Goal: Task Accomplishment & Management: Complete application form

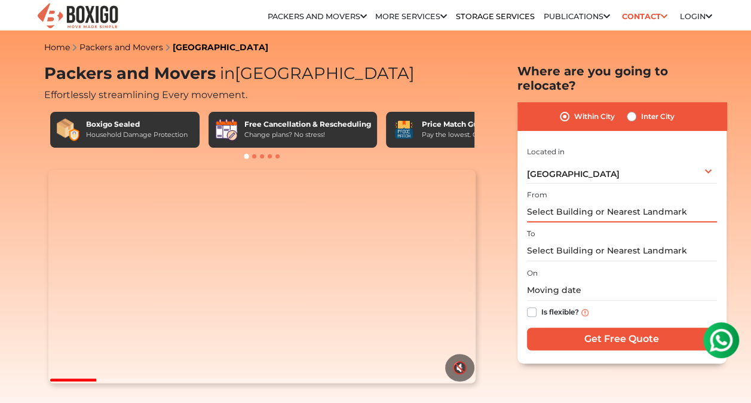
click at [575, 201] on input "text" at bounding box center [622, 211] width 190 height 21
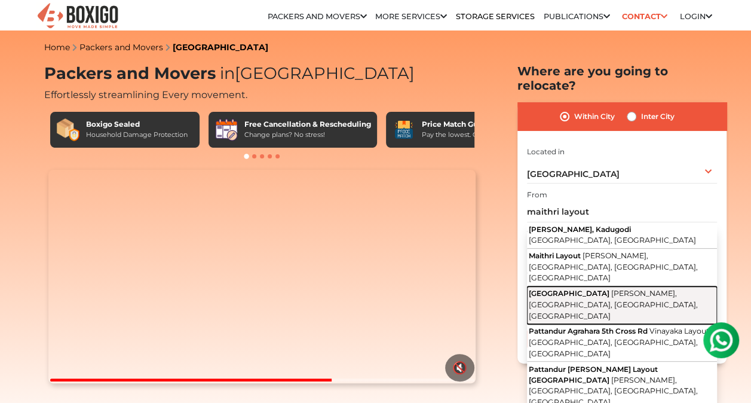
click at [585, 288] on span "Maithri Layout Park" at bounding box center [569, 292] width 81 height 9
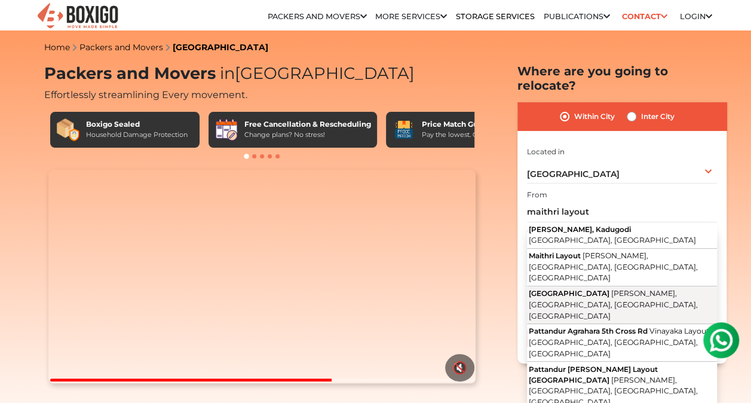
type input "Maithri Layout Park, Maithri Layout, Kadugodi, Bengaluru, Karnataka"
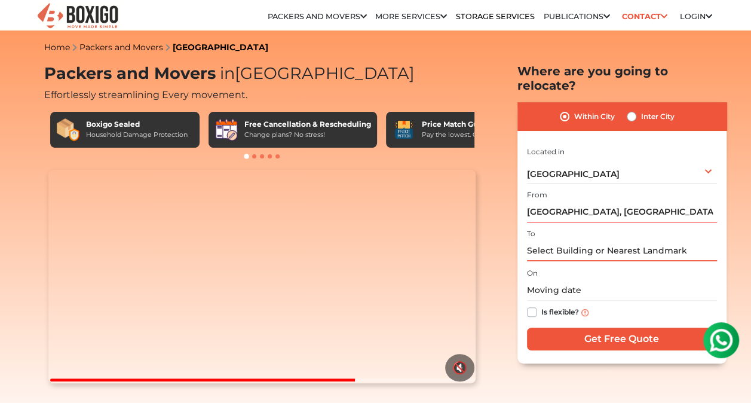
click at [589, 240] on input "text" at bounding box center [622, 250] width 190 height 21
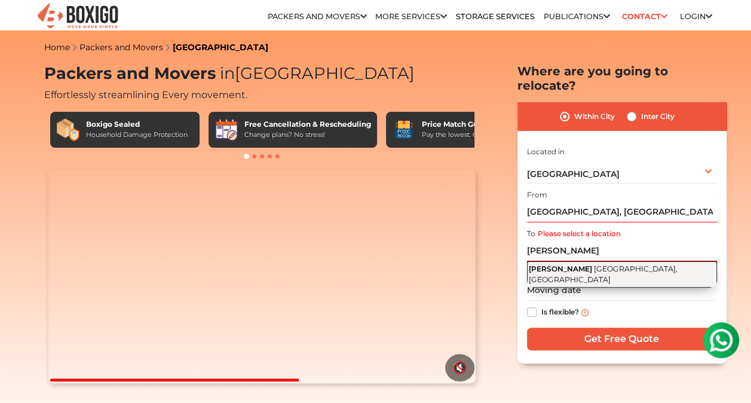
click at [601, 264] on span "Kodigehalli Main Road, Kodigehalli, Krishnarajapuram, Bengaluru, Karnataka" at bounding box center [603, 274] width 149 height 20
type input "SRIKARA BANYAN, Kodigehalli Main Road, Kodigehalli, Krishnarajapuram, Bengaluru…"
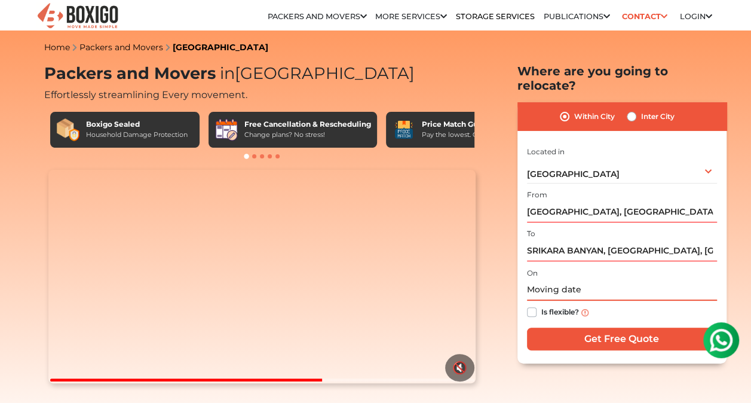
click at [588, 279] on input "text" at bounding box center [622, 289] width 190 height 21
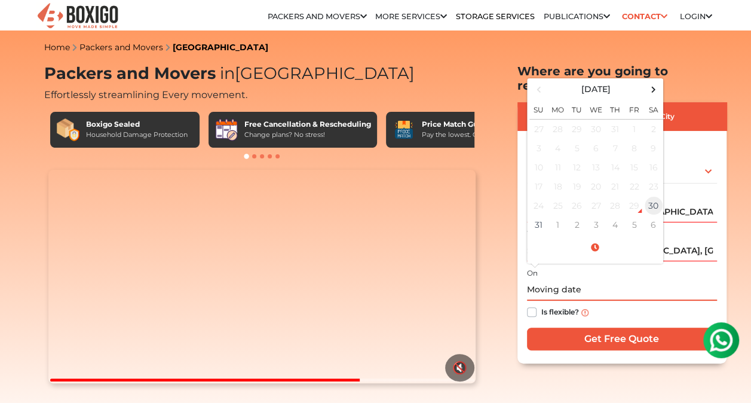
click at [655, 196] on td "30" at bounding box center [653, 205] width 19 height 19
type input "08/30/2025 7:27 PM"
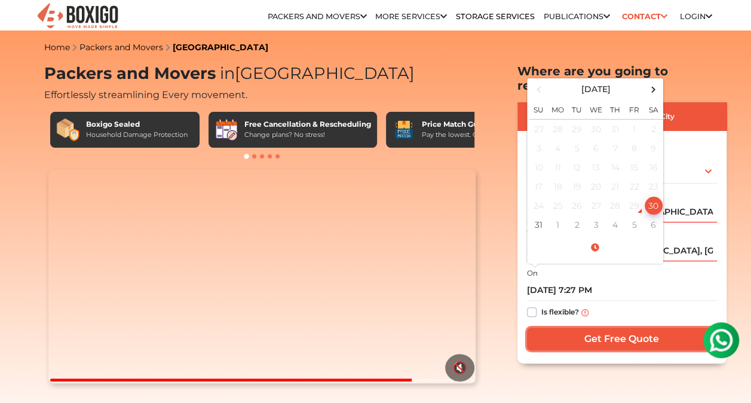
click at [579, 327] on input "Get Free Quote" at bounding box center [622, 338] width 190 height 23
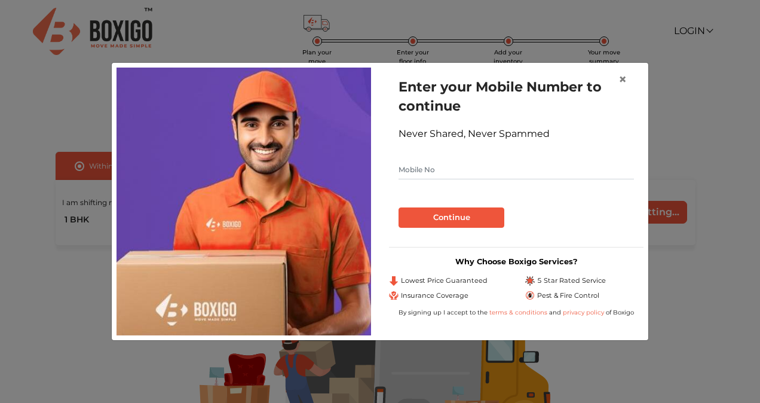
click at [501, 169] on input "text" at bounding box center [515, 169] width 235 height 19
type input "8884015339"
click at [467, 214] on button "Continue" at bounding box center [451, 217] width 106 height 20
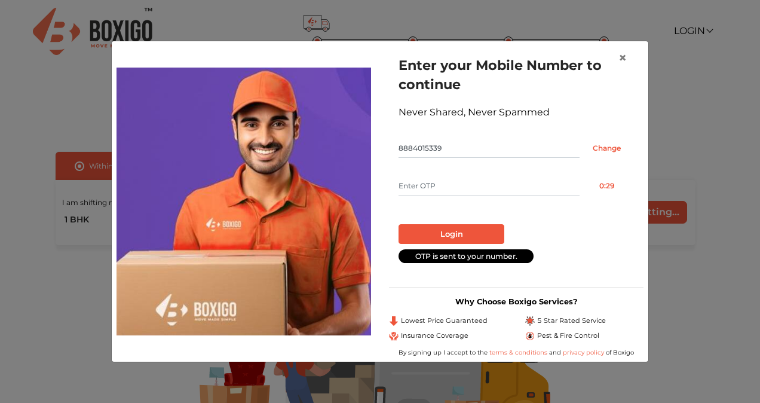
click at [469, 178] on input "text" at bounding box center [488, 185] width 181 height 19
type input "8111"
click at [472, 228] on button "Login" at bounding box center [451, 234] width 106 height 20
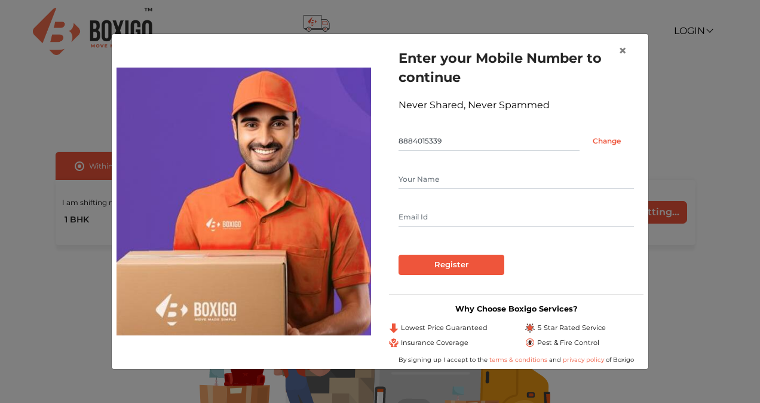
click at [474, 185] on input "text" at bounding box center [515, 179] width 235 height 19
type input "Jalmiin Kaur"
type input "[EMAIL_ADDRESS][DOMAIN_NAME]"
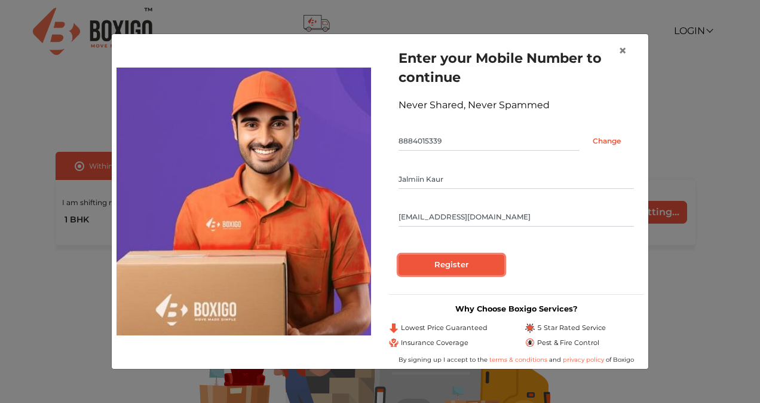
click at [450, 267] on input "Register" at bounding box center [451, 264] width 106 height 20
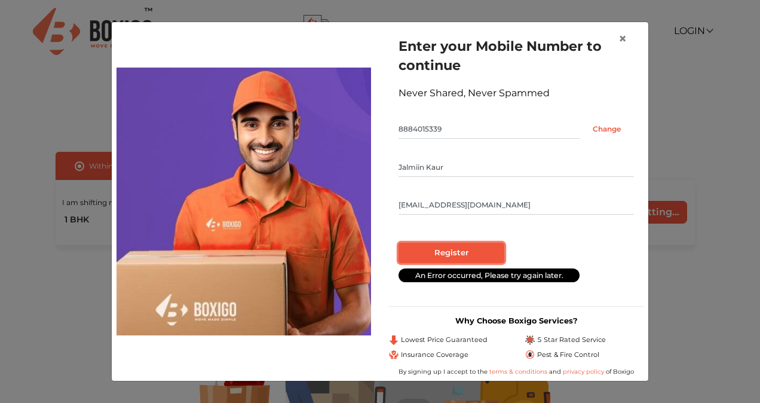
click at [450, 256] on input "Register" at bounding box center [451, 252] width 106 height 20
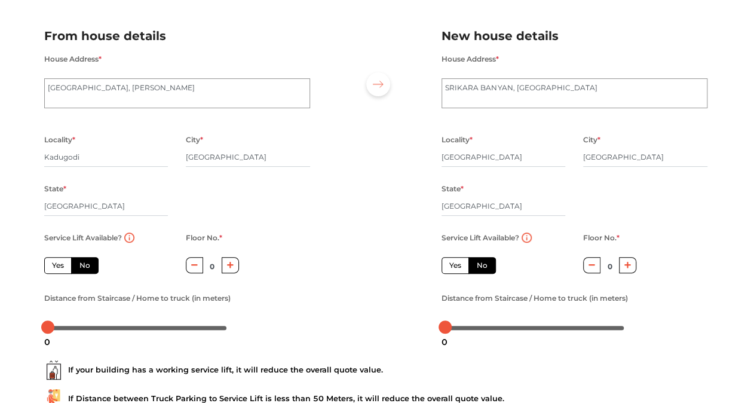
scroll to position [73, 0]
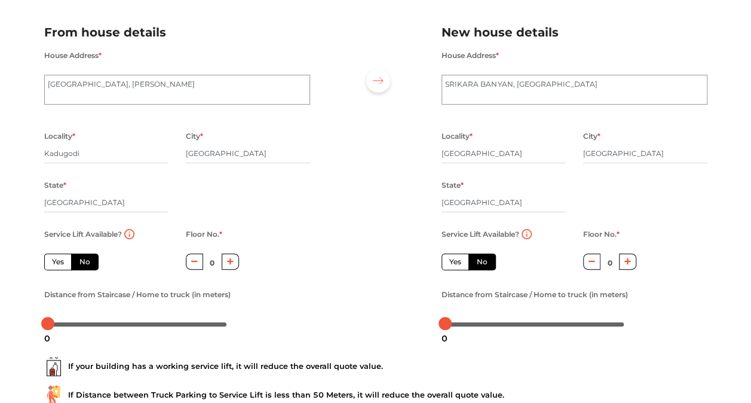
click at [231, 263] on icon "button" at bounding box center [230, 260] width 7 height 7
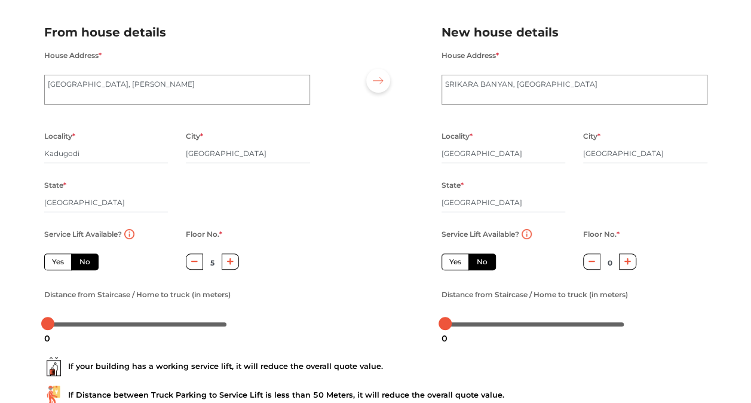
click at [231, 263] on icon "button" at bounding box center [230, 260] width 7 height 7
type input "6"
click at [48, 265] on label "Yes" at bounding box center [57, 261] width 27 height 17
click at [52, 264] on input "Yes" at bounding box center [56, 260] width 8 height 8
radio input "true"
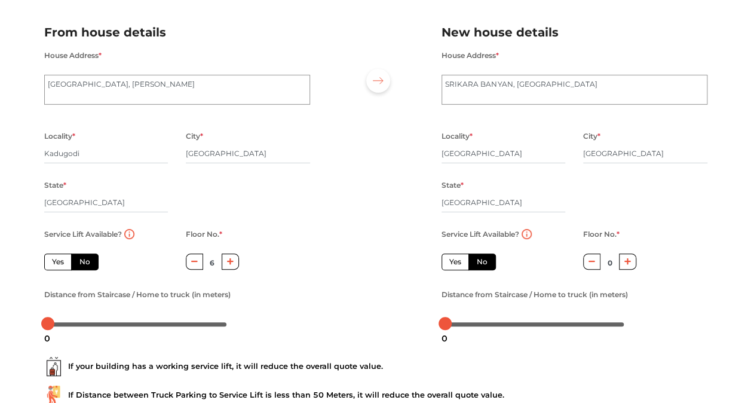
type input "0"
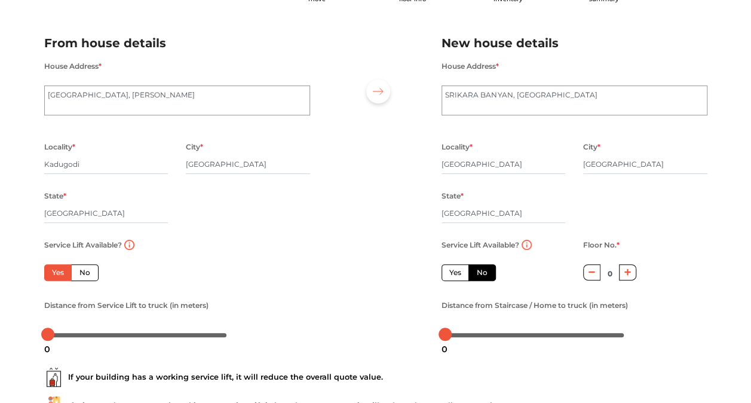
scroll to position [61, 0]
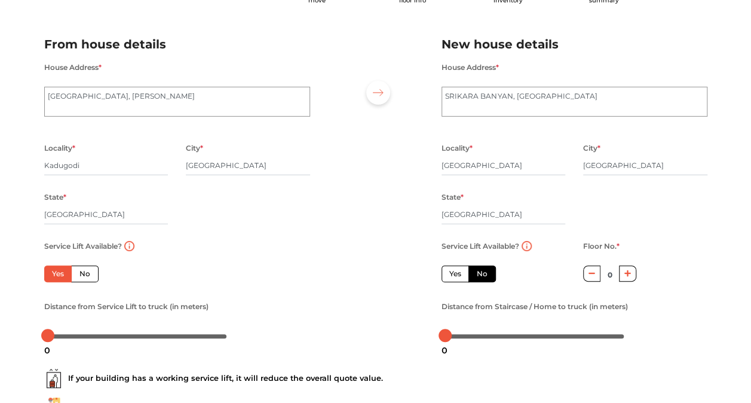
click at [455, 271] on label "Yes" at bounding box center [454, 273] width 27 height 17
click at [455, 271] on input "Yes" at bounding box center [453, 272] width 8 height 8
radio input "false"
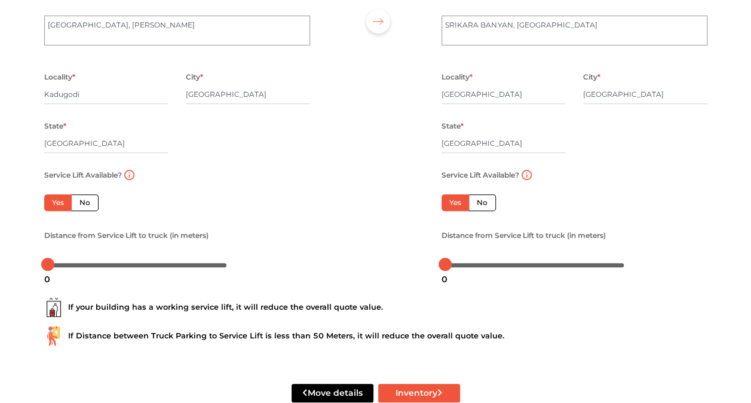
scroll to position [162, 0]
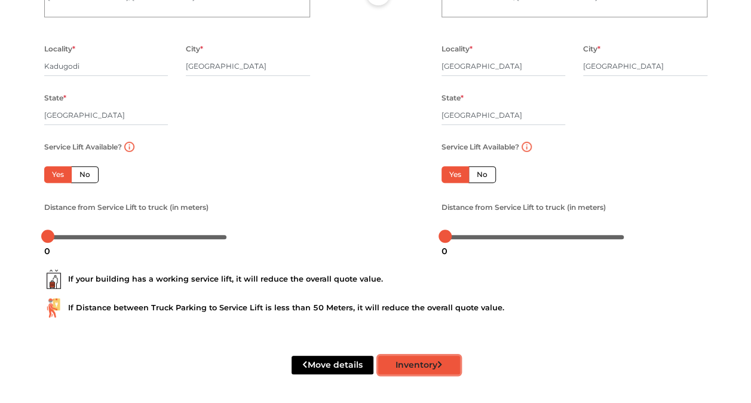
click at [407, 360] on button "Inventory" at bounding box center [419, 364] width 82 height 19
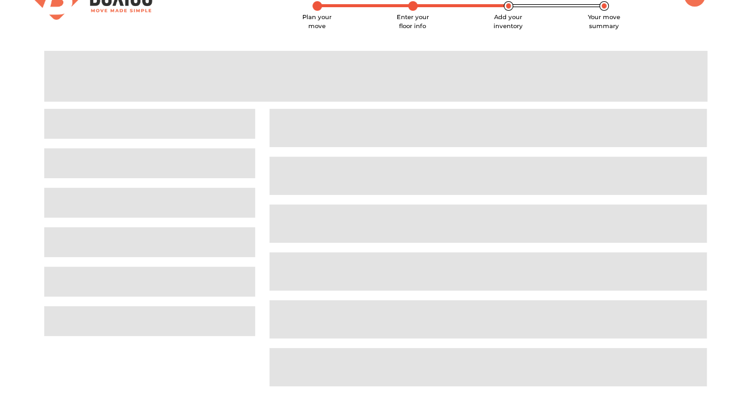
scroll to position [5, 0]
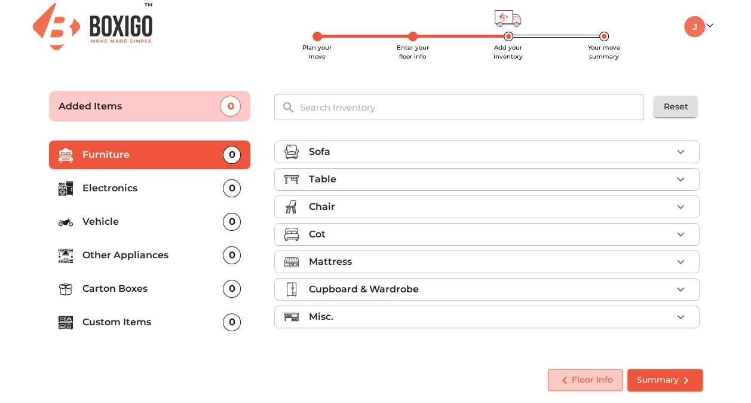
click at [586, 376] on span "Floor Info" at bounding box center [585, 379] width 56 height 15
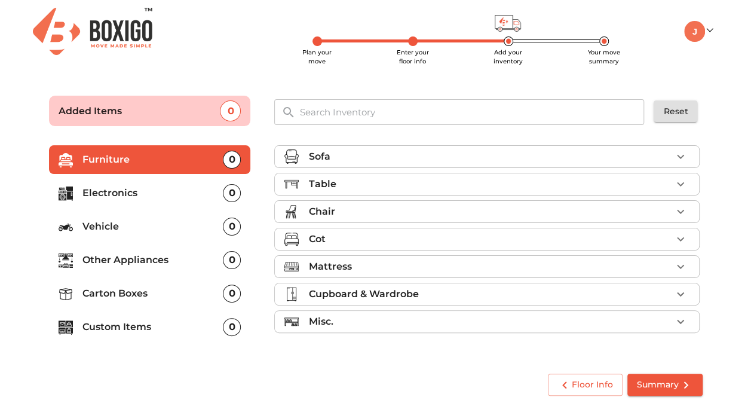
click at [452, 240] on div "Cot" at bounding box center [489, 239] width 363 height 14
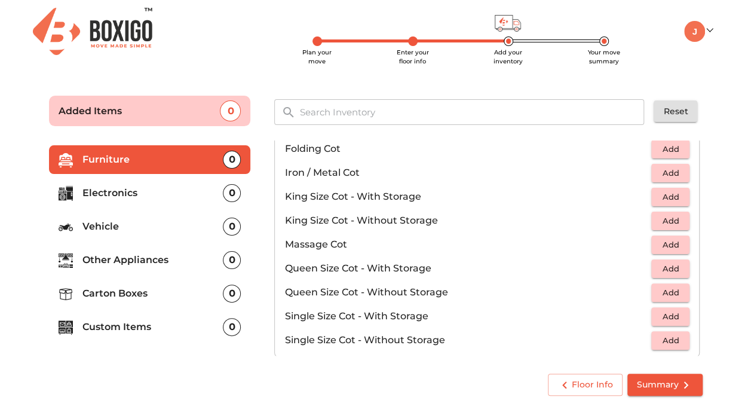
scroll to position [286, 0]
click at [681, 192] on button "Add" at bounding box center [670, 196] width 38 height 19
click at [514, 376] on div "Floor Info Summary" at bounding box center [375, 384] width 663 height 32
click at [708, 140] on div "Sofa Table Chair Cot 1 Added Baby Wooden Cot Add Bunk Bed - Dismantlable Add Cr…" at bounding box center [487, 248] width 451 height 240
click at [693, 162] on div "Cot 1 Added Baby Wooden Cot Add Bunk Bed - Dismantlable Add Craddle Add Diwan C…" at bounding box center [486, 148] width 425 height 415
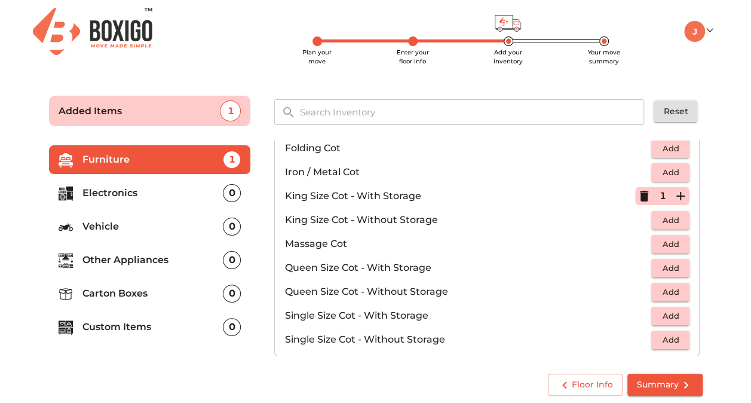
click at [191, 164] on p "Furniture" at bounding box center [152, 159] width 141 height 14
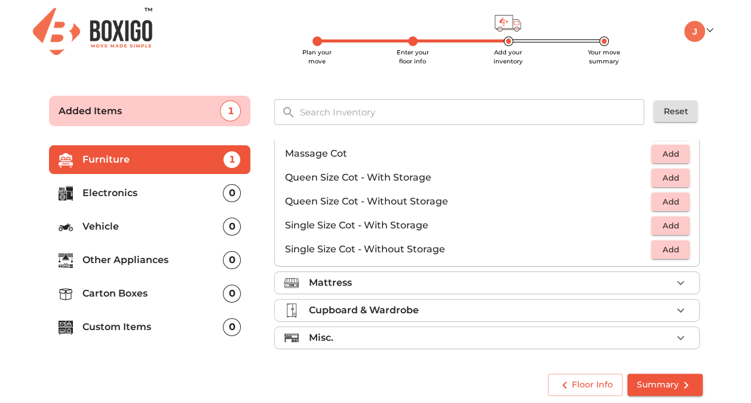
click at [469, 280] on div "Mattress" at bounding box center [489, 282] width 363 height 14
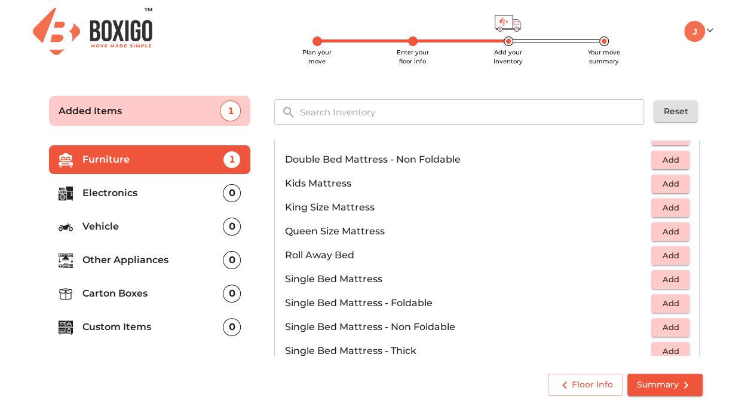
scroll to position [133, 0]
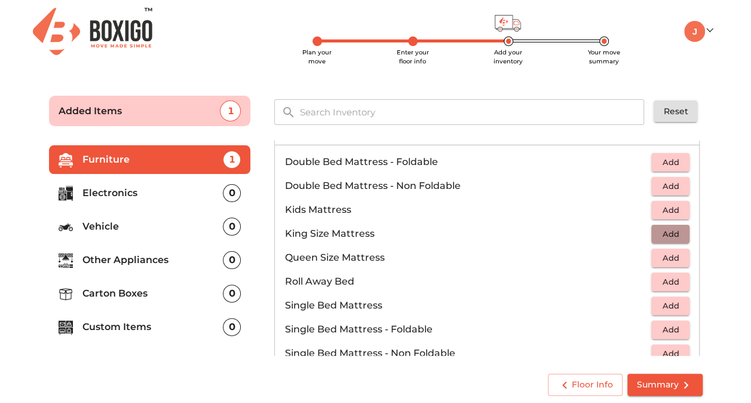
click at [661, 227] on span "Add" at bounding box center [670, 234] width 26 height 14
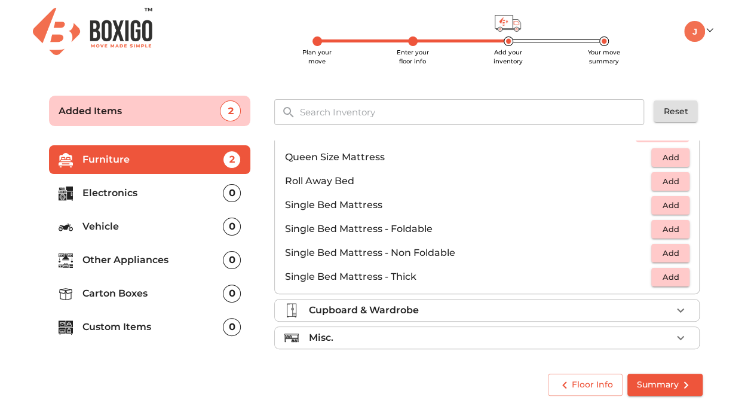
click at [600, 306] on div "Cupboard & Wardrobe" at bounding box center [489, 310] width 363 height 14
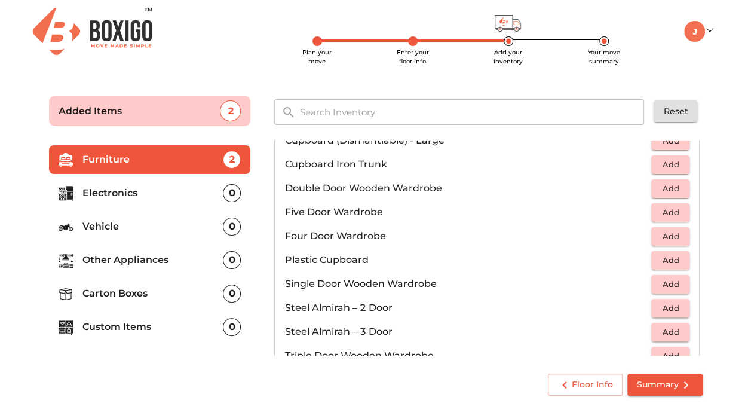
scroll to position [226, 0]
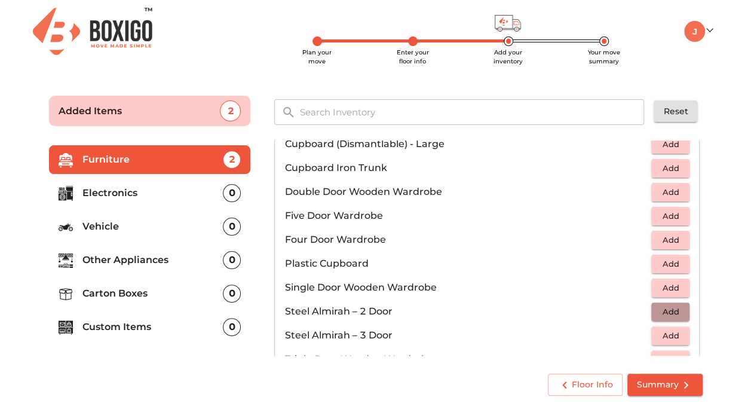
click at [669, 311] on span "Add" at bounding box center [670, 312] width 26 height 14
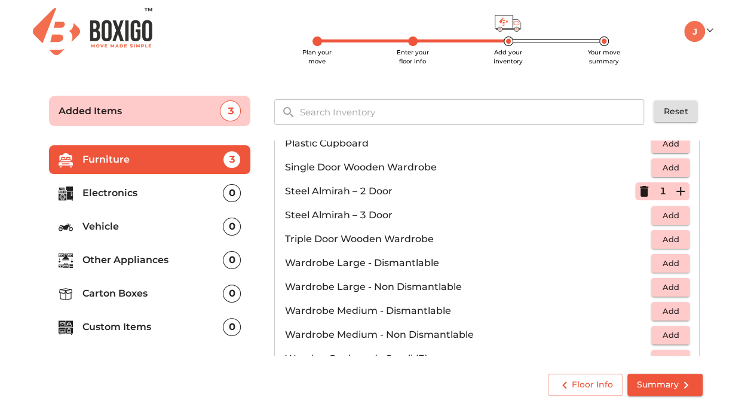
scroll to position [400, 0]
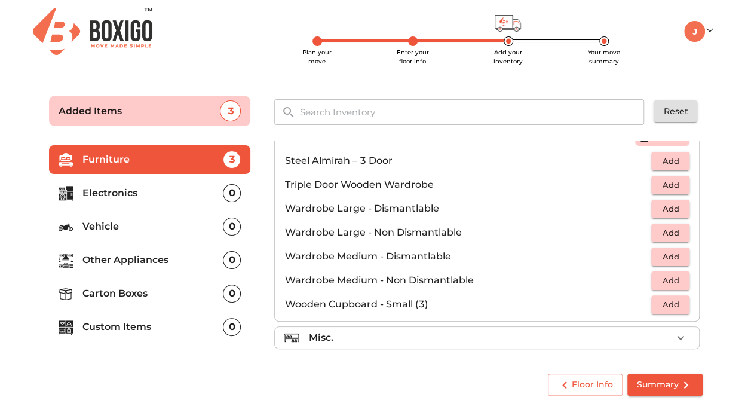
click at [462, 336] on div "Misc." at bounding box center [489, 337] width 363 height 14
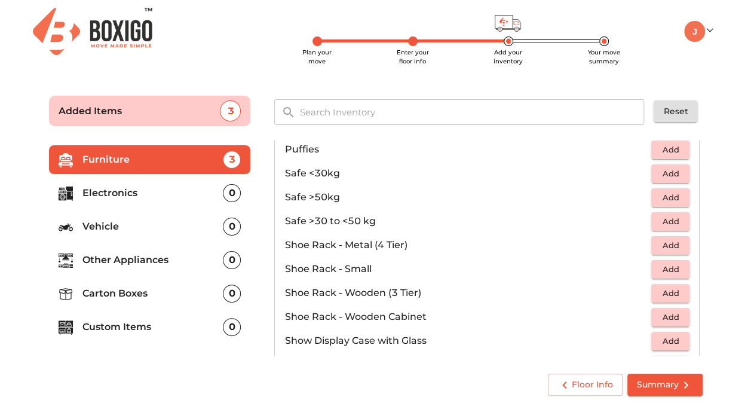
scroll to position [562, 0]
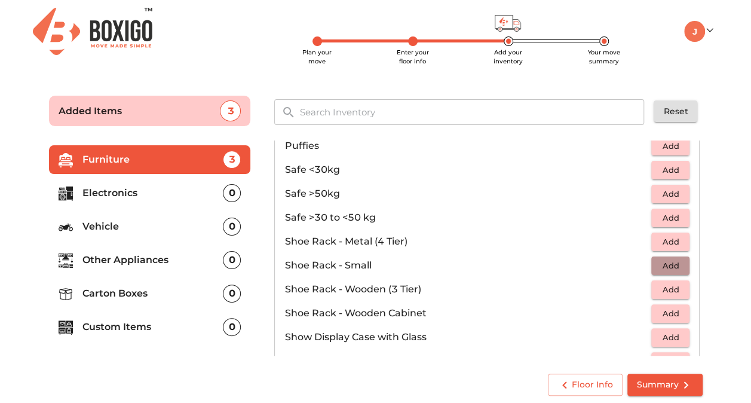
click at [662, 265] on span "Add" at bounding box center [670, 266] width 26 height 14
click at [661, 239] on span "Add" at bounding box center [670, 242] width 26 height 14
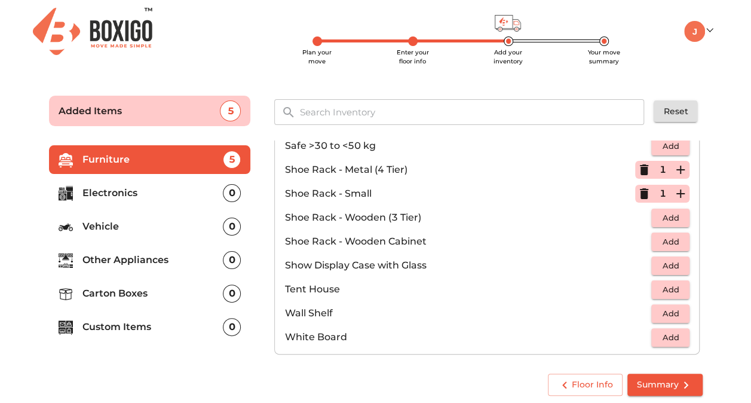
scroll to position [639, 0]
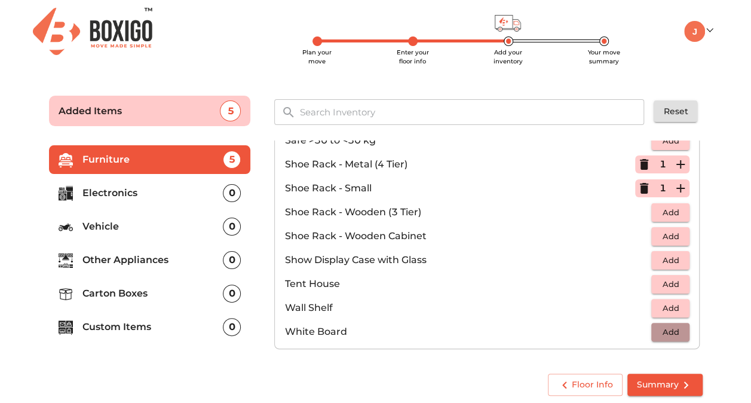
click at [677, 336] on button "Add" at bounding box center [670, 331] width 38 height 19
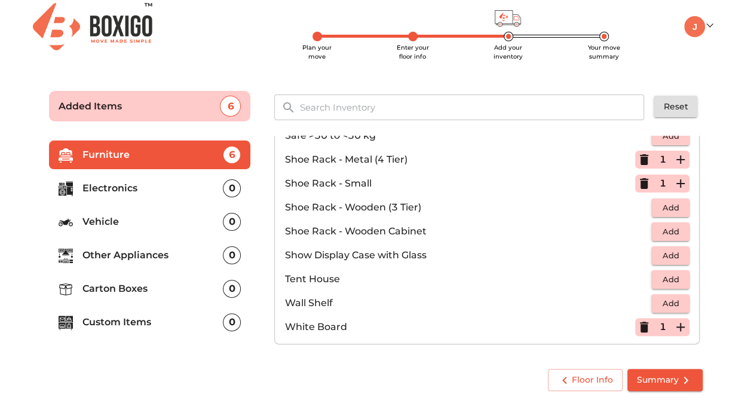
click at [215, 190] on p "Electronics" at bounding box center [152, 188] width 141 height 14
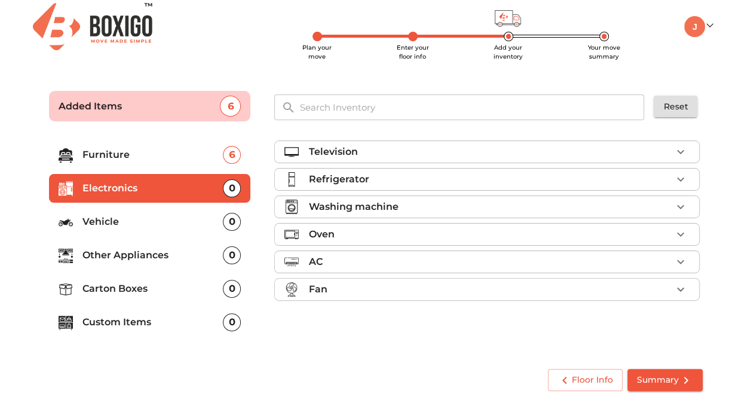
click at [451, 150] on div "Television" at bounding box center [489, 152] width 363 height 14
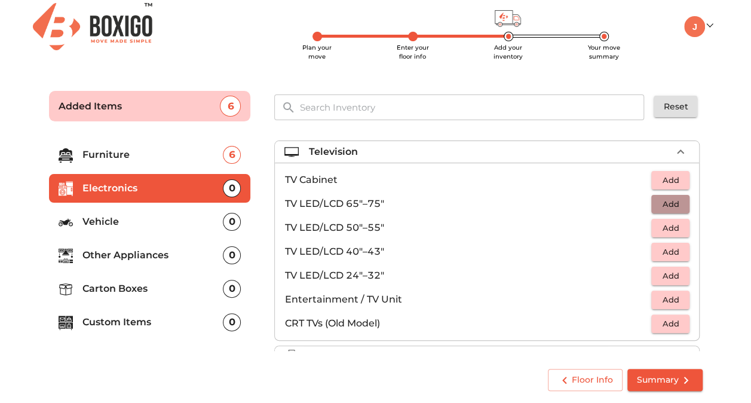
click at [674, 203] on span "Add" at bounding box center [670, 204] width 26 height 14
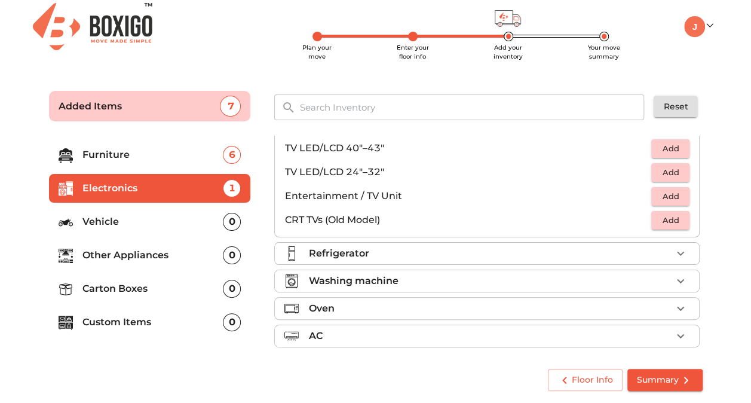
scroll to position [104, 0]
click at [582, 306] on div "Oven" at bounding box center [489, 307] width 363 height 14
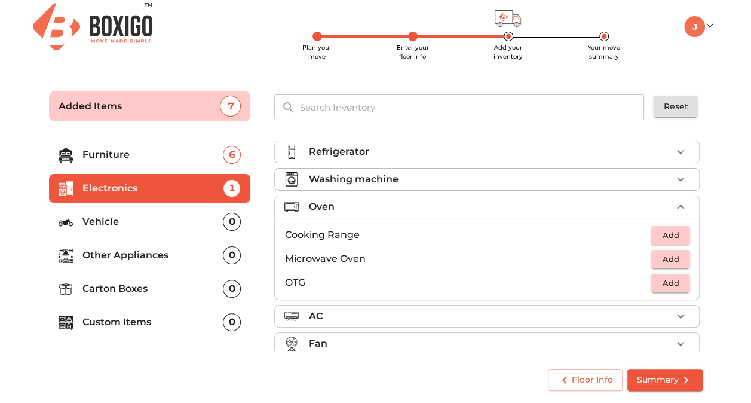
scroll to position [38, 0]
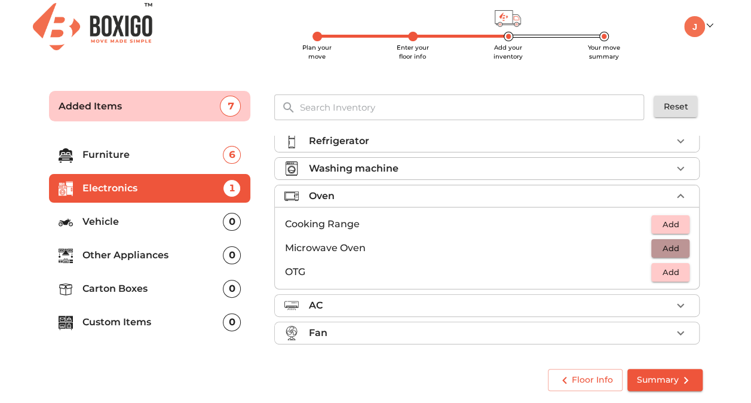
click at [666, 252] on span "Add" at bounding box center [670, 248] width 26 height 14
click at [499, 298] on div "AC" at bounding box center [489, 305] width 363 height 14
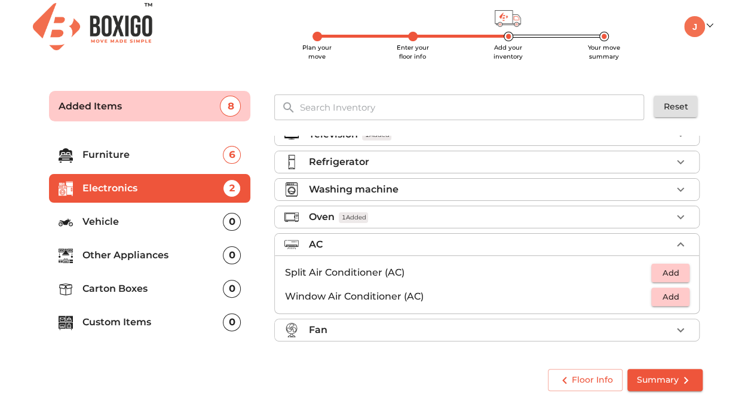
scroll to position [14, 0]
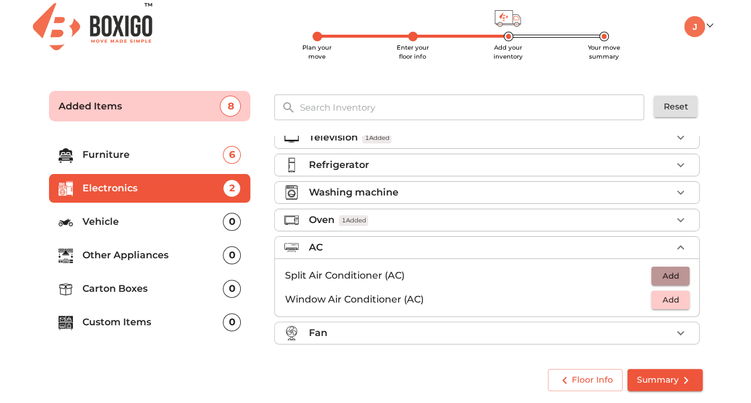
click at [663, 274] on span "Add" at bounding box center [670, 276] width 26 height 14
click at [221, 218] on p "Vehicle" at bounding box center [152, 221] width 141 height 14
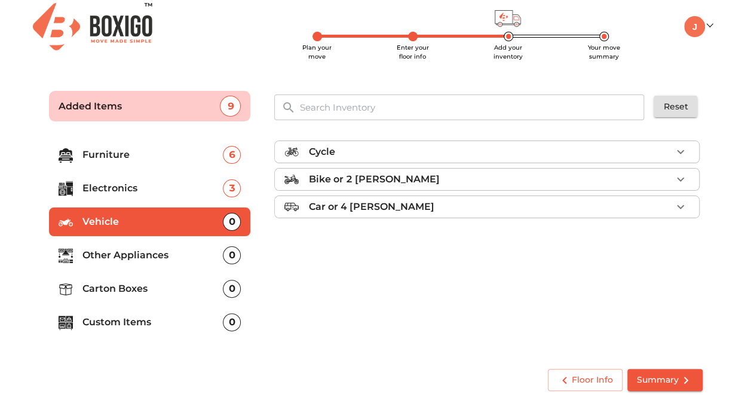
click at [434, 172] on div "Bike or 2 [PERSON_NAME]" at bounding box center [489, 179] width 363 height 14
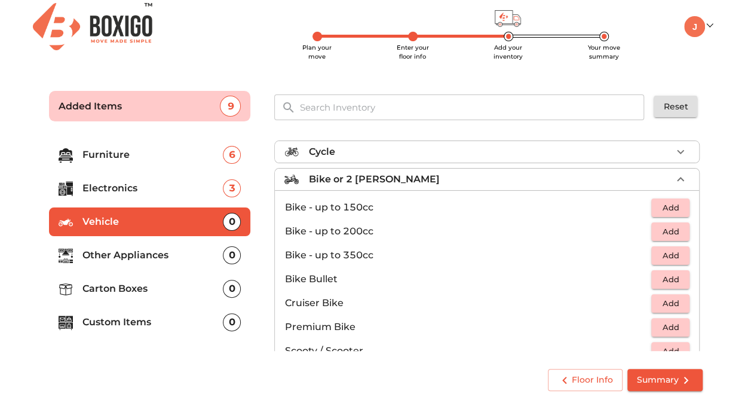
click at [545, 153] on div "Cycle" at bounding box center [489, 152] width 363 height 14
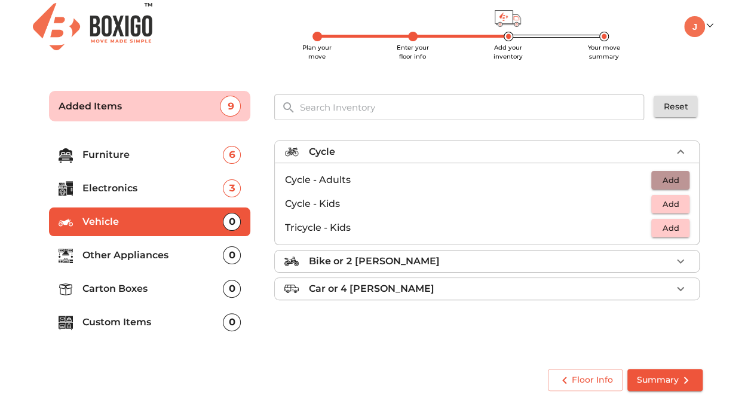
click at [678, 175] on span "Add" at bounding box center [670, 180] width 26 height 14
click at [183, 260] on p "Other Appliances" at bounding box center [152, 255] width 141 height 14
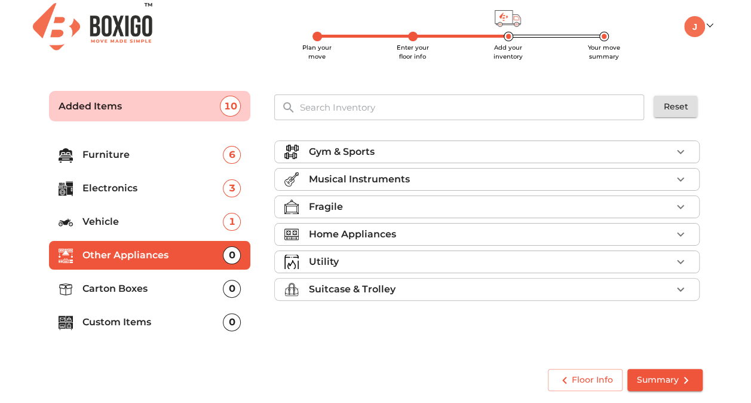
click at [345, 233] on p "Home Appliances" at bounding box center [351, 234] width 87 height 14
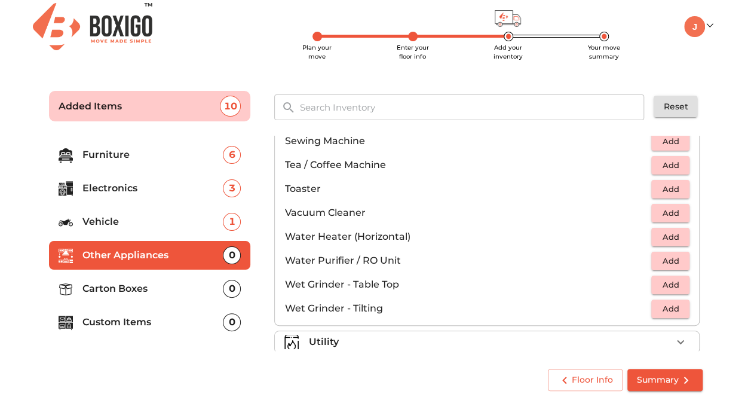
scroll to position [827, 0]
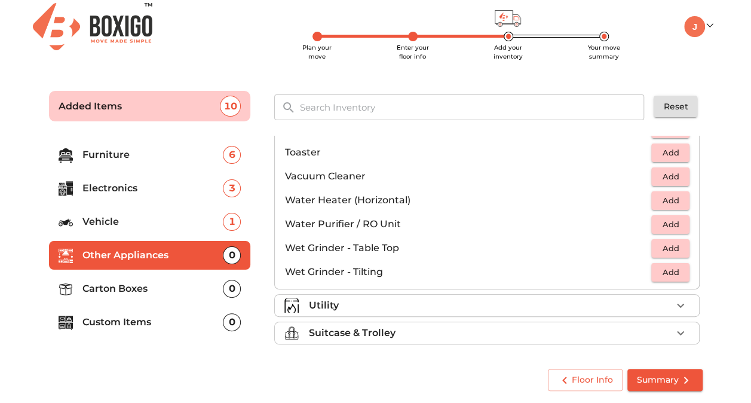
click at [350, 300] on div "Utility" at bounding box center [489, 305] width 363 height 14
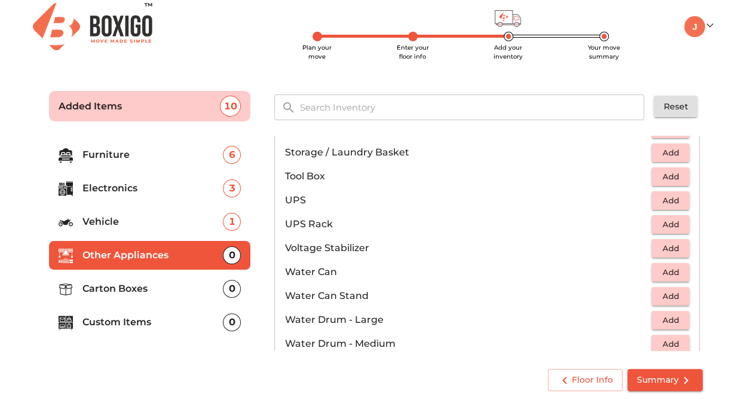
scroll to position [781, 0]
click at [668, 198] on span "Add" at bounding box center [670, 202] width 26 height 14
click at [671, 244] on span "Add" at bounding box center [670, 249] width 26 height 14
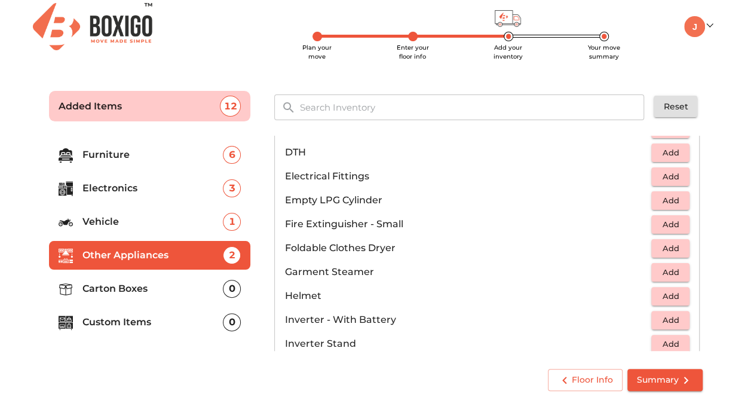
scroll to position [443, 0]
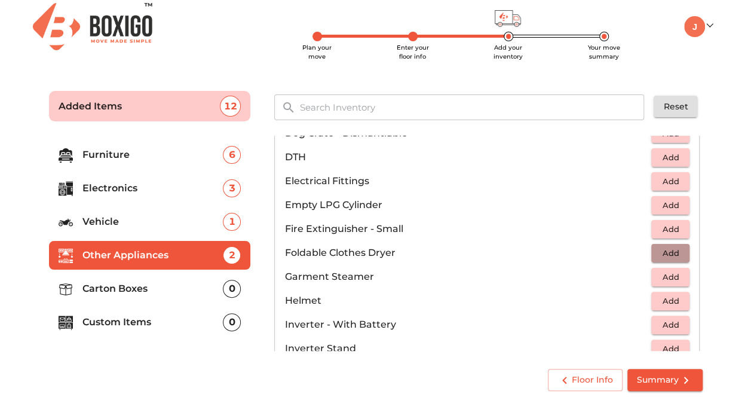
click at [666, 249] on span "Add" at bounding box center [670, 253] width 26 height 14
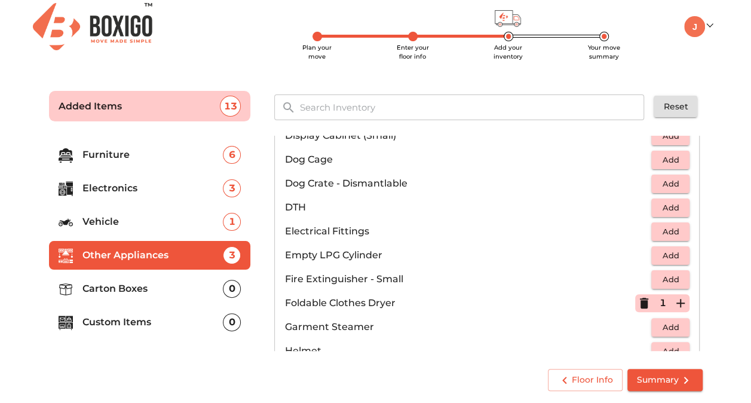
scroll to position [392, 0]
click at [661, 254] on span "Add" at bounding box center [670, 257] width 26 height 14
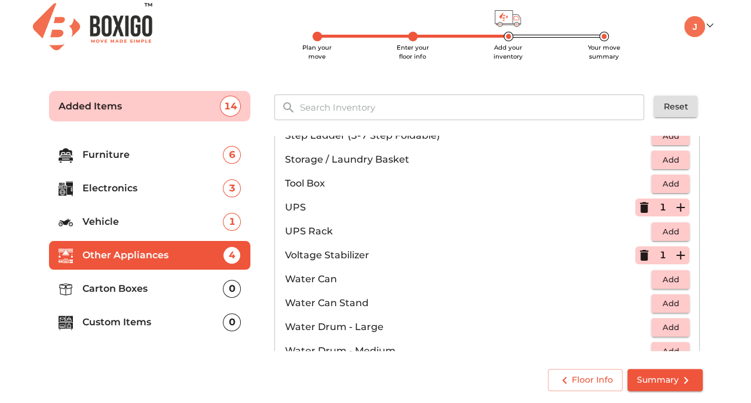
scroll to position [898, 0]
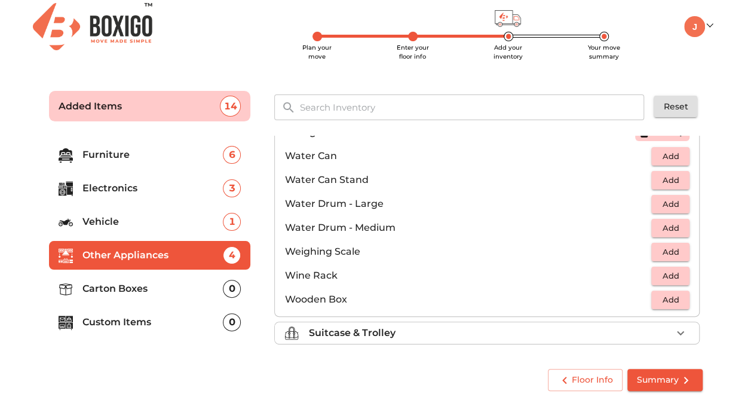
click at [555, 331] on div "Suitcase & Trolley" at bounding box center [489, 332] width 363 height 14
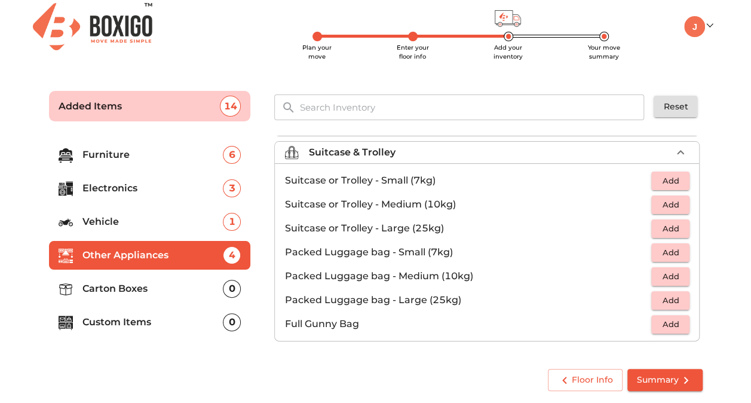
scroll to position [134, 0]
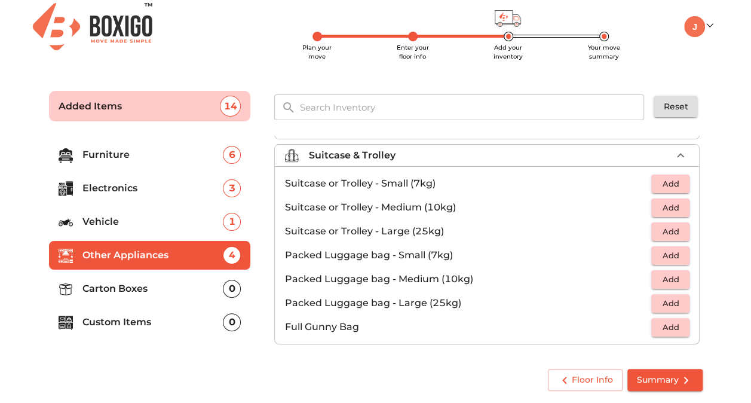
click at [192, 294] on p "Carton Boxes" at bounding box center [152, 288] width 141 height 14
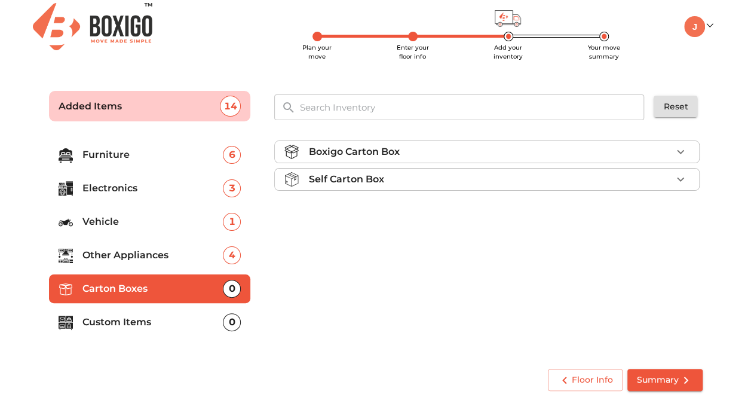
click at [471, 148] on div "Boxigo Carton Box" at bounding box center [489, 152] width 363 height 14
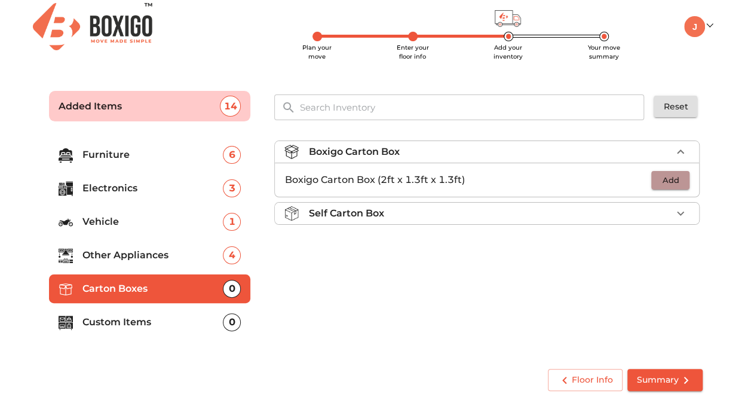
click at [666, 182] on span "Add" at bounding box center [670, 180] width 26 height 14
click at [677, 181] on icon "button" at bounding box center [680, 180] width 14 height 14
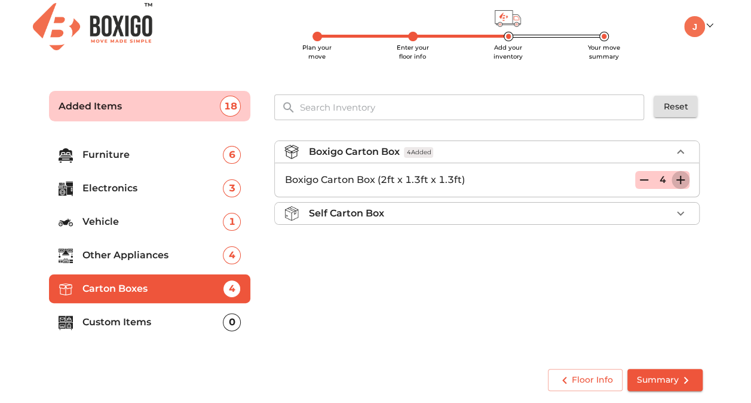
click at [677, 181] on icon "button" at bounding box center [680, 180] width 14 height 14
click at [681, 180] on icon "button" at bounding box center [680, 180] width 14 height 14
click at [178, 321] on p "Custom Items" at bounding box center [152, 322] width 141 height 14
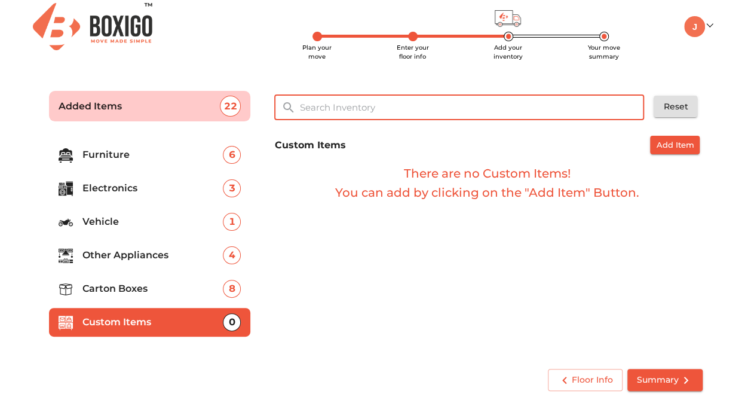
click at [369, 102] on input "text" at bounding box center [472, 107] width 360 height 26
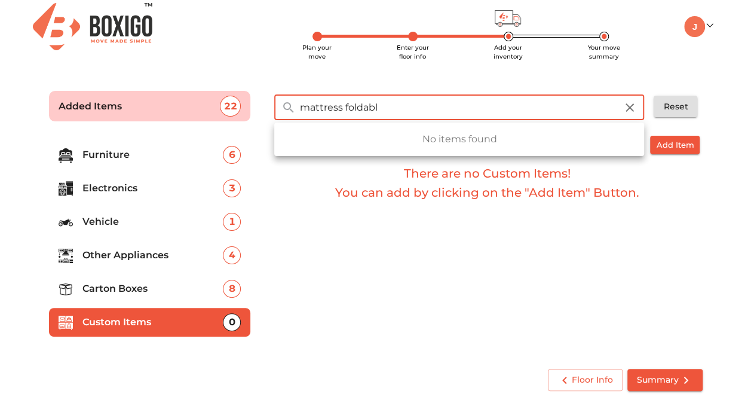
type input "mattress foldable"
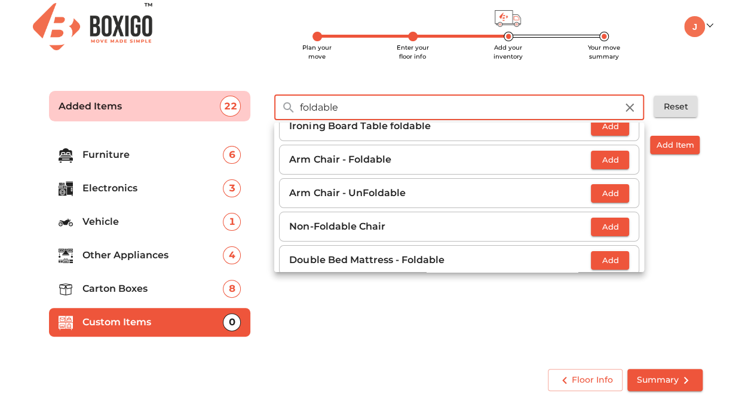
scroll to position [53, 0]
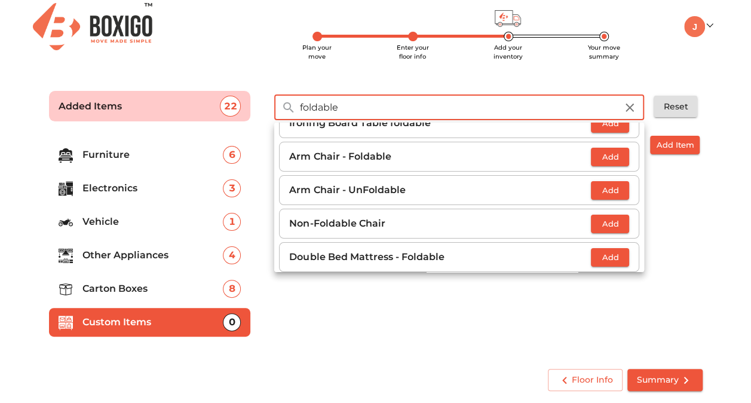
type input "foldable"
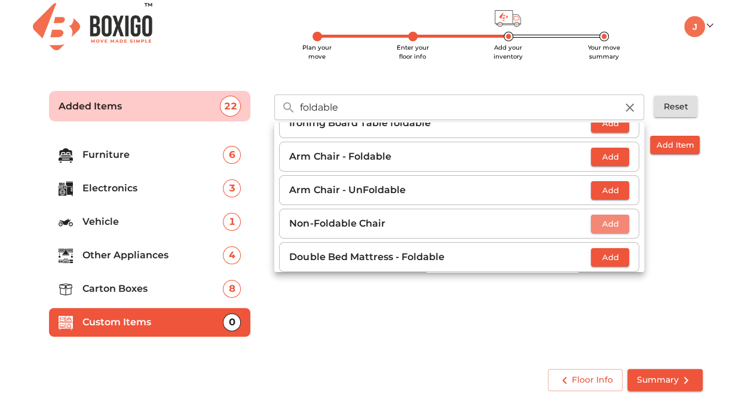
click at [603, 219] on span "Add" at bounding box center [610, 224] width 26 height 14
click at [618, 222] on icon "button" at bounding box center [620, 223] width 8 height 8
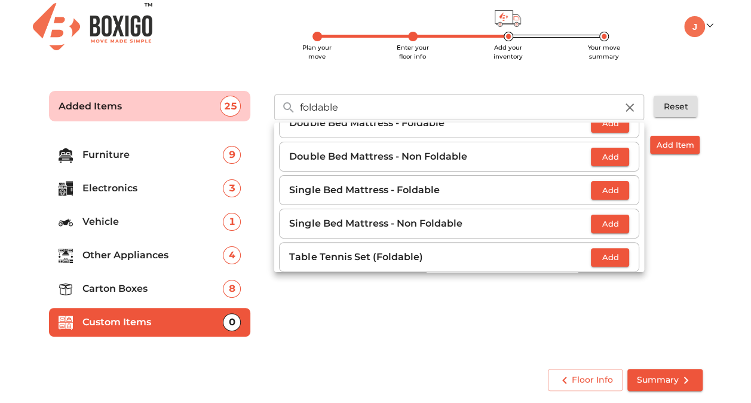
scroll to position [186, 0]
click at [598, 197] on li "Single Bed Mattress - Foldable Add" at bounding box center [459, 191] width 360 height 30
click at [600, 191] on span "Add" at bounding box center [610, 191] width 26 height 14
click at [619, 188] on icon "button" at bounding box center [620, 190] width 14 height 14
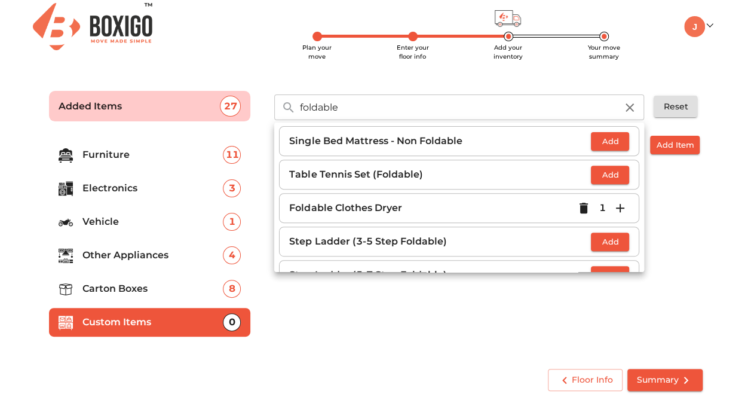
scroll to position [290, 0]
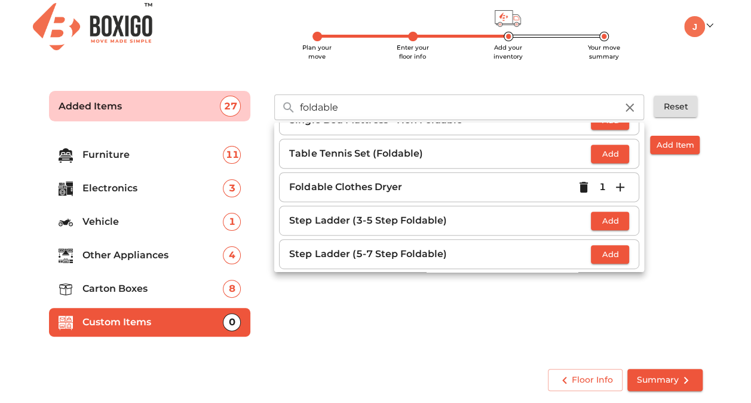
click at [440, 368] on div "Floor Info Summary" at bounding box center [375, 380] width 663 height 32
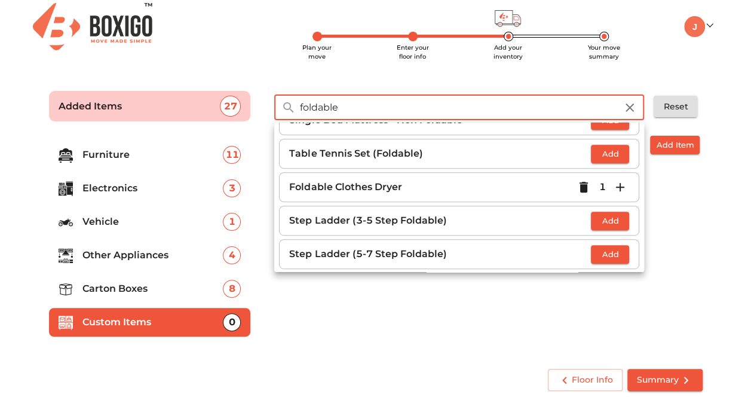
click at [591, 107] on input "foldable" at bounding box center [457, 107] width 331 height 26
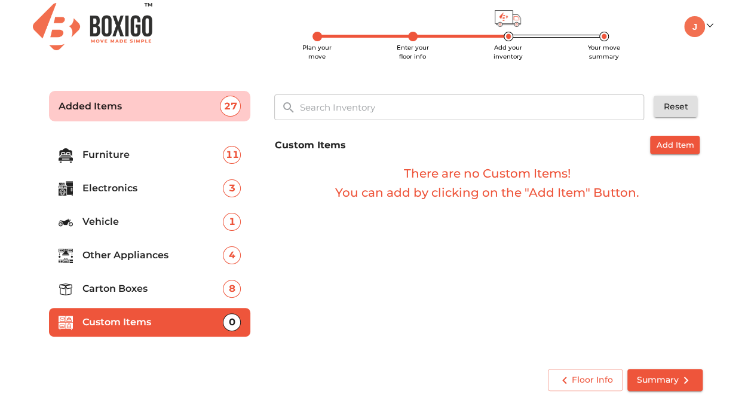
click at [462, 305] on div "Custom Items Add Item There are no Custom Items! You can add by clicking on the…" at bounding box center [487, 244] width 437 height 226
click at [644, 373] on span "Summary" at bounding box center [665, 379] width 56 height 15
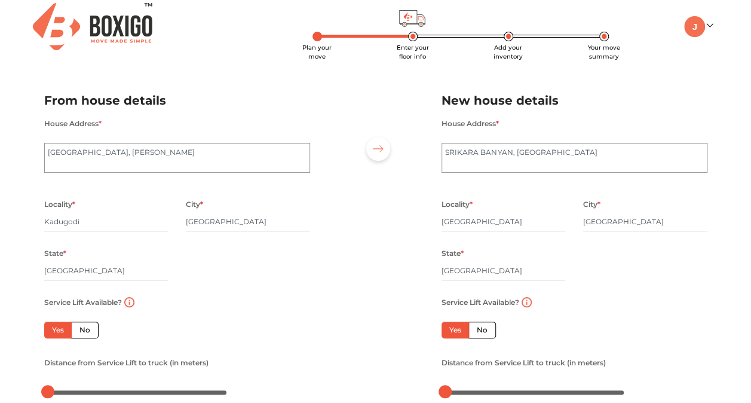
scroll to position [162, 0]
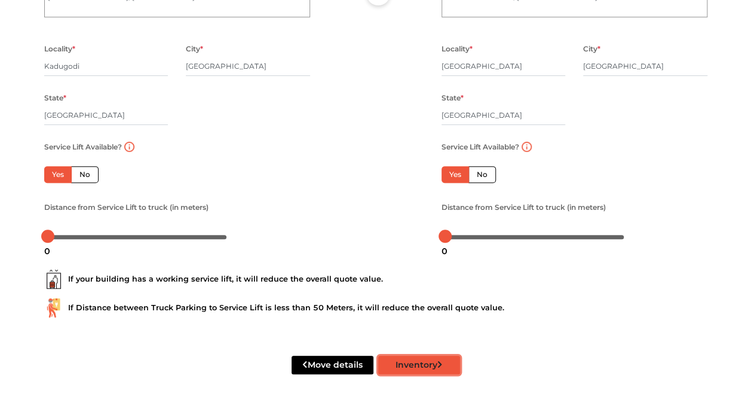
click at [444, 363] on button "Inventory" at bounding box center [419, 364] width 82 height 19
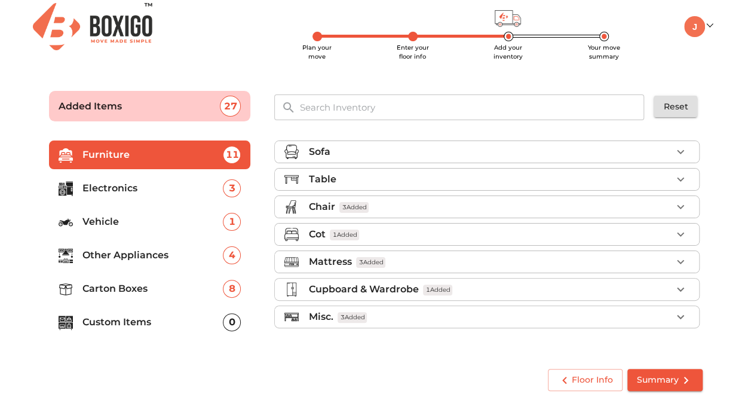
scroll to position [5, 0]
click at [680, 373] on icon "submit" at bounding box center [685, 380] width 14 height 14
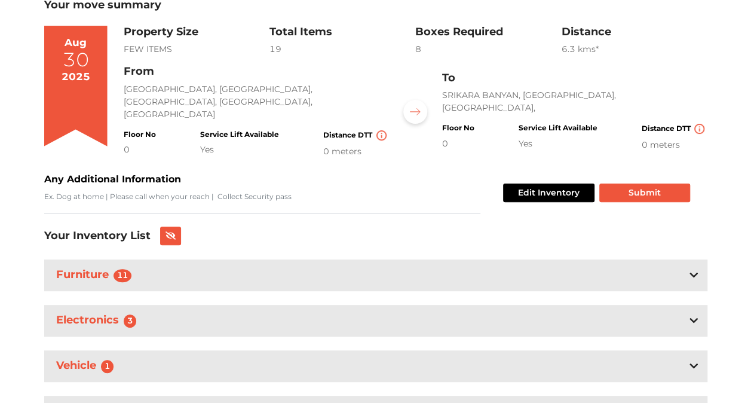
scroll to position [82, 0]
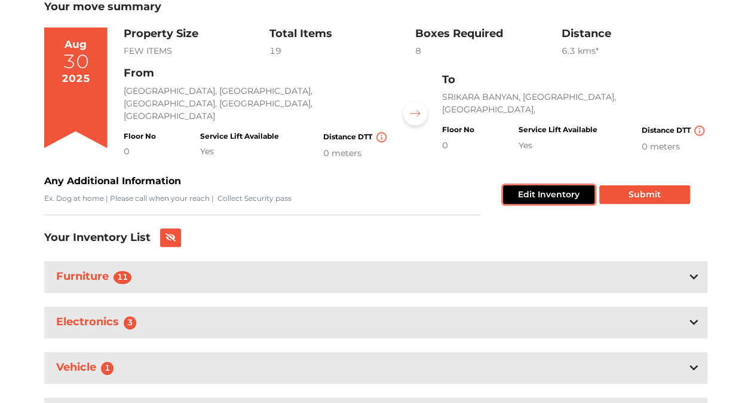
click at [565, 189] on button "Edit Inventory" at bounding box center [548, 194] width 91 height 19
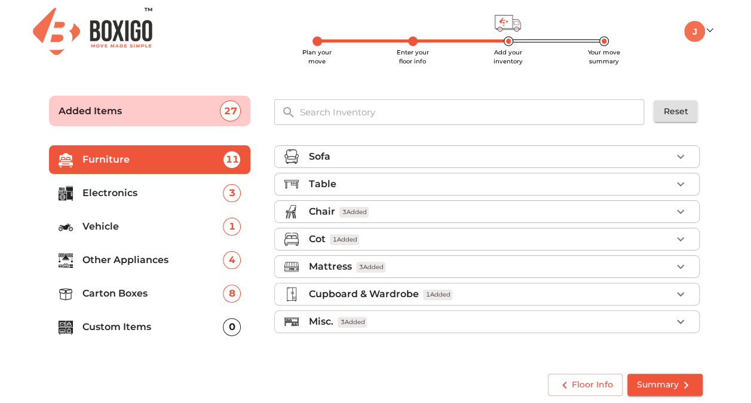
scroll to position [5, 0]
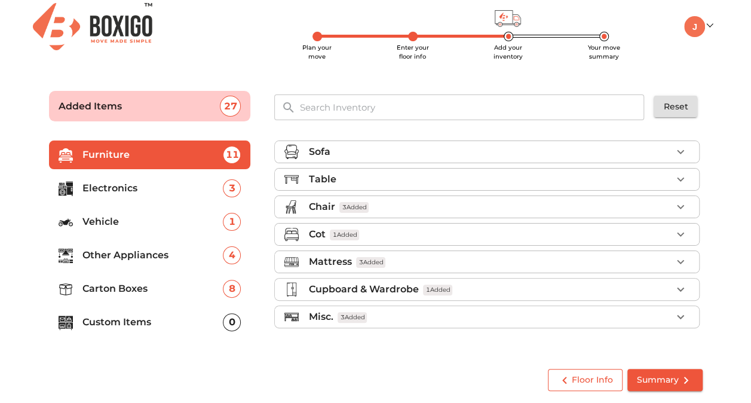
click at [582, 370] on button "Floor Info" at bounding box center [585, 379] width 75 height 22
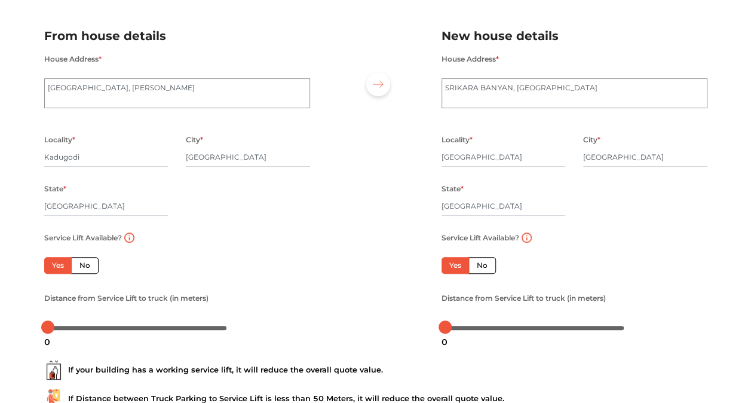
scroll to position [70, 0]
click at [85, 266] on label "No" at bounding box center [84, 264] width 27 height 17
click at [85, 266] on input "No" at bounding box center [83, 263] width 8 height 8
radio input "true"
click at [232, 267] on icon "button" at bounding box center [230, 263] width 7 height 7
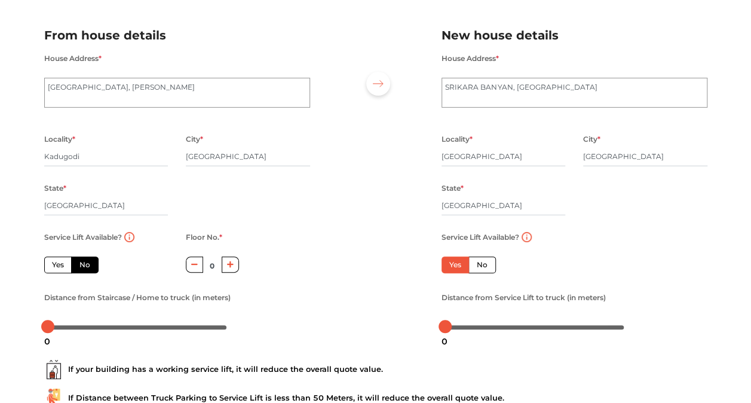
type input "1"
click at [484, 266] on label "No" at bounding box center [481, 264] width 27 height 17
click at [484, 266] on input "No" at bounding box center [481, 263] width 8 height 8
radio input "true"
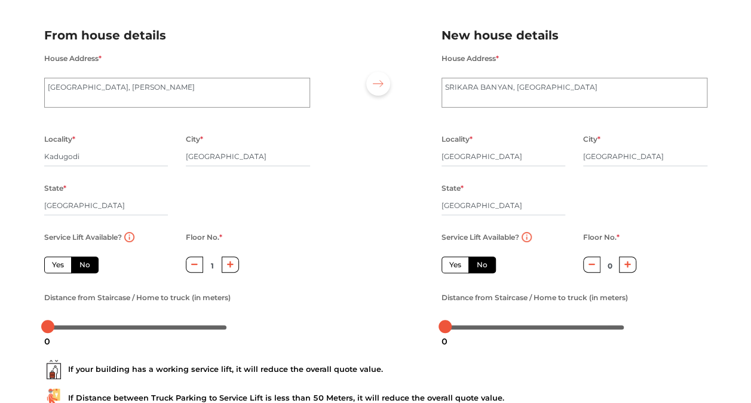
click at [621, 267] on button "button" at bounding box center [627, 264] width 17 height 16
type input "1"
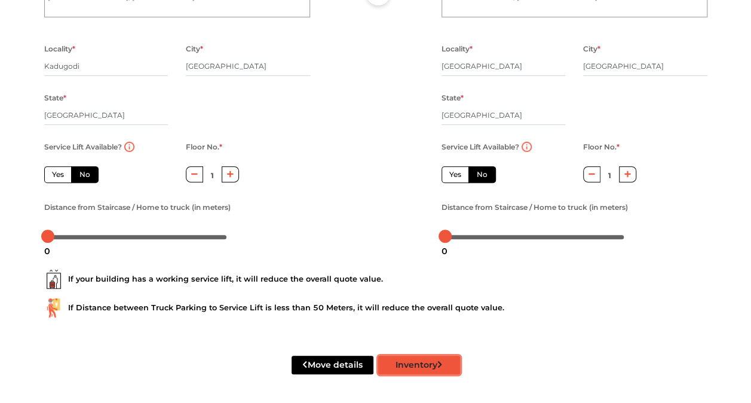
click at [445, 362] on button "Inventory" at bounding box center [419, 364] width 82 height 19
radio input "true"
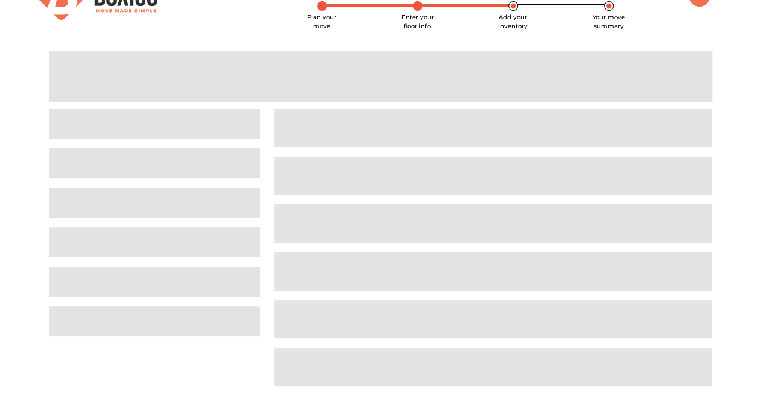
scroll to position [5, 0]
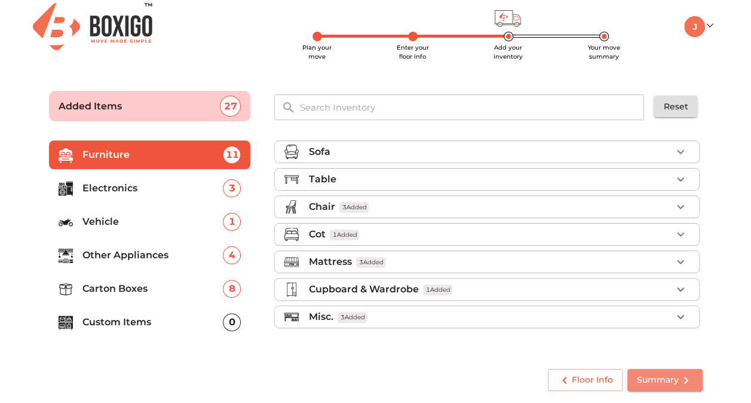
click at [683, 382] on icon "submit" at bounding box center [685, 379] width 4 height 7
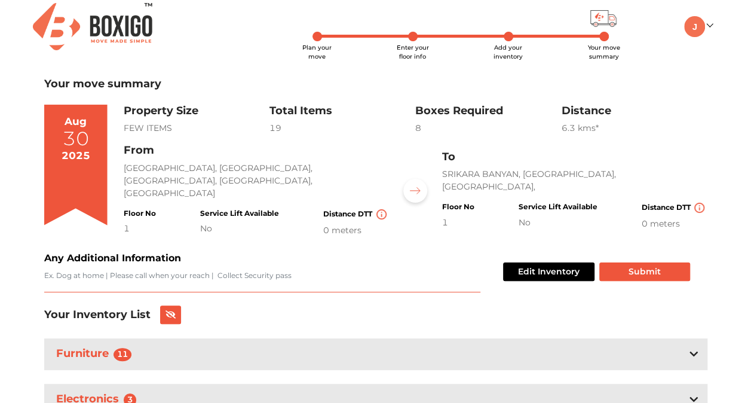
click at [343, 270] on textarea "Any Additional Information" at bounding box center [262, 281] width 436 height 22
type textarea "Dog at home"
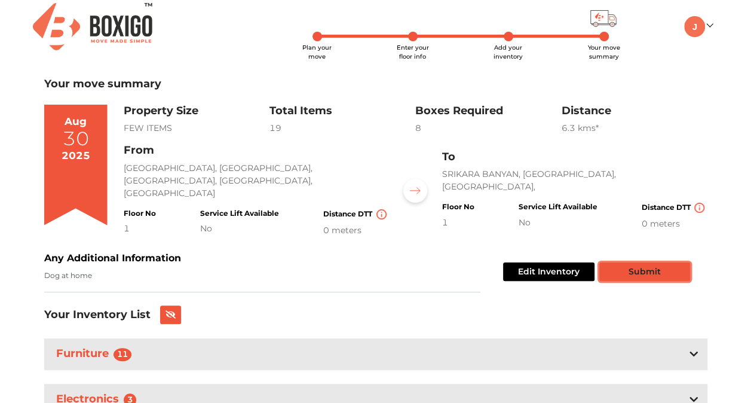
click at [648, 266] on button "Submit" at bounding box center [644, 271] width 91 height 19
